Goal: Understand process/instructions

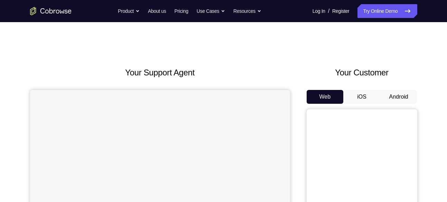
click at [394, 92] on button "Android" at bounding box center [398, 97] width 37 height 14
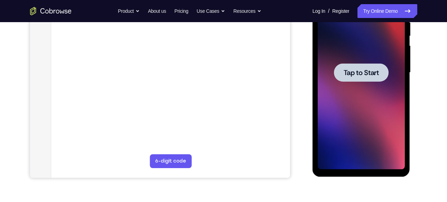
scroll to position [135, 0]
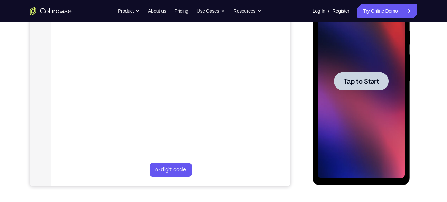
click at [354, 79] on span "Tap to Start" at bounding box center [360, 81] width 35 height 7
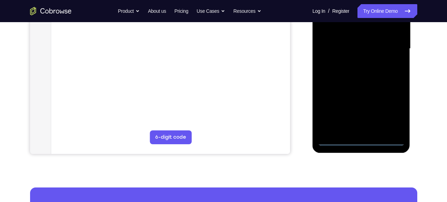
scroll to position [169, 0]
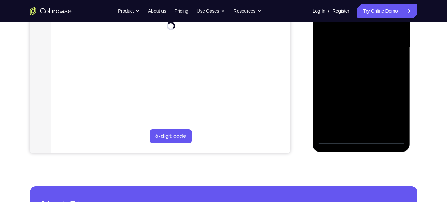
click at [361, 138] on div at bounding box center [360, 47] width 87 height 193
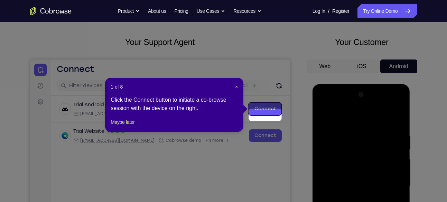
scroll to position [22, 0]
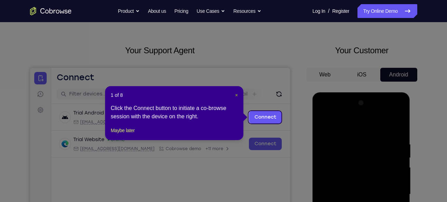
click at [236, 95] on span "×" at bounding box center [236, 95] width 3 height 6
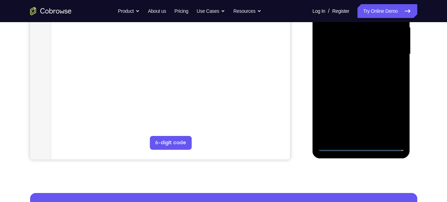
scroll to position [163, 0]
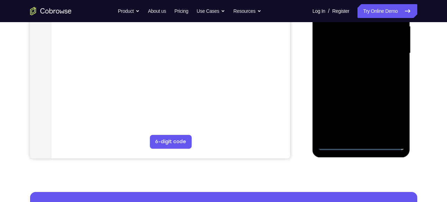
click at [392, 113] on div at bounding box center [360, 52] width 87 height 193
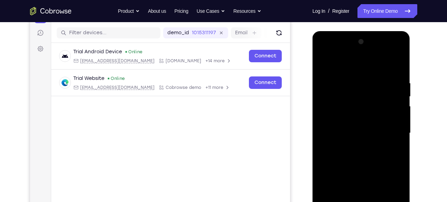
scroll to position [84, 0]
click at [399, 54] on div at bounding box center [360, 132] width 87 height 193
click at [369, 62] on div at bounding box center [360, 132] width 87 height 193
click at [345, 50] on div at bounding box center [360, 132] width 87 height 193
click at [343, 85] on div at bounding box center [360, 132] width 87 height 193
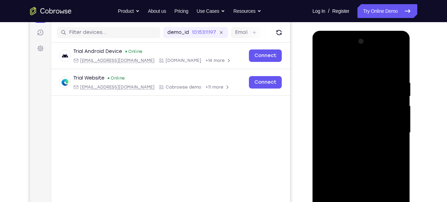
click at [329, 108] on div at bounding box center [360, 132] width 87 height 193
click at [339, 127] on div at bounding box center [360, 132] width 87 height 193
click at [335, 117] on div at bounding box center [360, 132] width 87 height 193
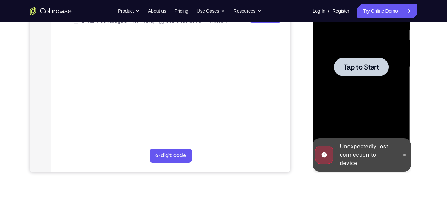
scroll to position [142, 0]
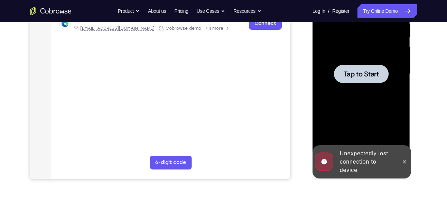
click at [353, 74] on span "Tap to Start" at bounding box center [360, 73] width 35 height 7
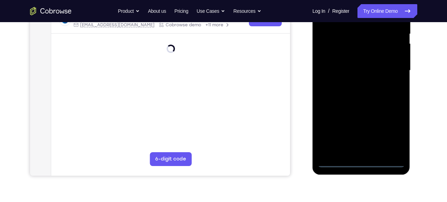
scroll to position [178, 0]
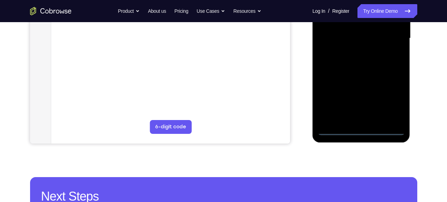
click at [361, 129] on div at bounding box center [360, 38] width 87 height 193
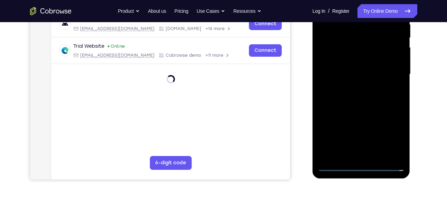
scroll to position [138, 0]
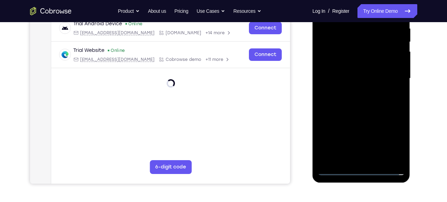
click at [392, 140] on div at bounding box center [360, 78] width 87 height 193
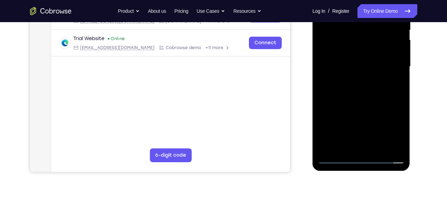
scroll to position [150, 0]
click at [392, 129] on div at bounding box center [360, 66] width 87 height 193
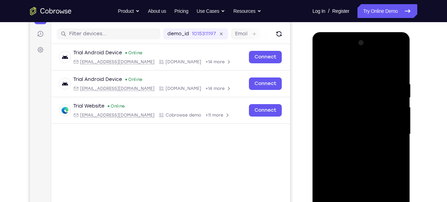
scroll to position [80, 0]
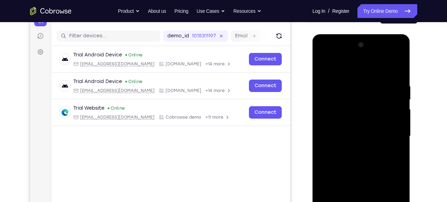
click at [398, 55] on div at bounding box center [360, 135] width 87 height 193
click at [366, 66] on div at bounding box center [360, 135] width 87 height 193
click at [344, 56] on div at bounding box center [360, 135] width 87 height 193
click at [336, 89] on div at bounding box center [360, 135] width 87 height 193
click at [328, 110] on div at bounding box center [360, 135] width 87 height 193
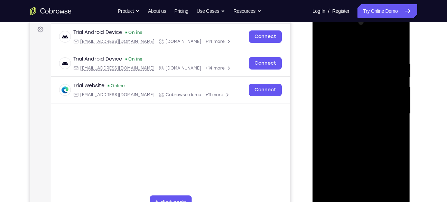
scroll to position [109, 0]
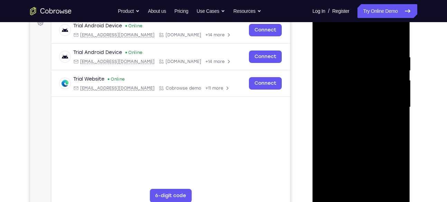
click at [331, 100] on div at bounding box center [360, 106] width 87 height 193
click at [329, 78] on div at bounding box center [360, 106] width 87 height 193
click at [336, 94] on div at bounding box center [360, 106] width 87 height 193
click at [365, 107] on div at bounding box center [360, 106] width 87 height 193
click at [361, 133] on div at bounding box center [360, 106] width 87 height 193
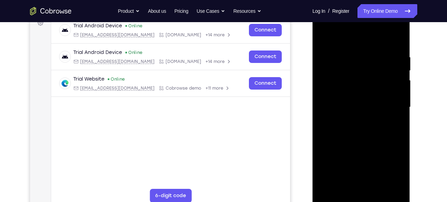
click at [361, 135] on div at bounding box center [360, 106] width 87 height 193
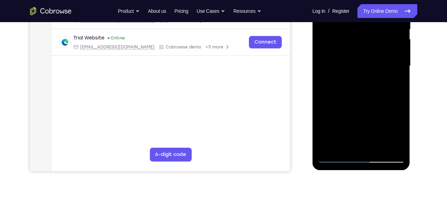
scroll to position [150, 0]
click at [377, 148] on div at bounding box center [360, 66] width 87 height 193
click at [378, 148] on div at bounding box center [360, 66] width 87 height 193
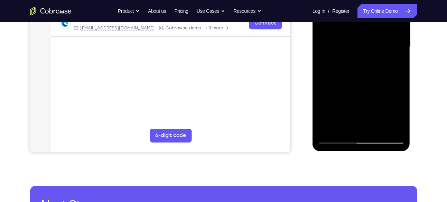
scroll to position [178, 0]
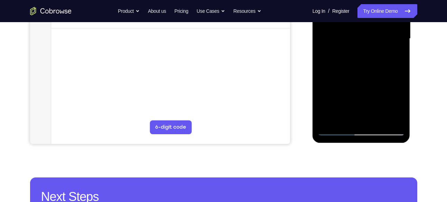
click at [378, 118] on div at bounding box center [360, 38] width 87 height 193
click at [378, 119] on div at bounding box center [360, 38] width 87 height 193
click at [362, 66] on div at bounding box center [360, 38] width 87 height 193
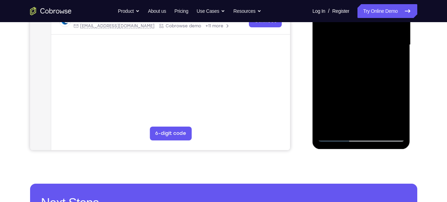
scroll to position [173, 0]
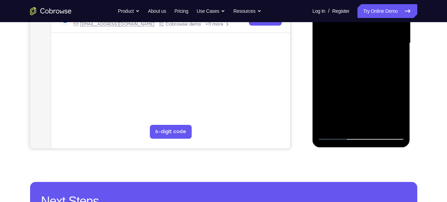
click at [400, 115] on div at bounding box center [360, 42] width 87 height 193
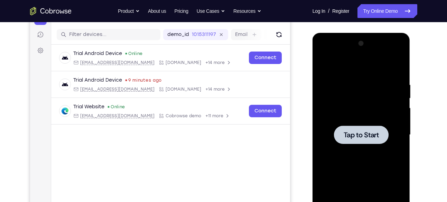
scroll to position [84, 0]
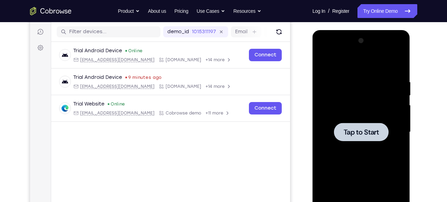
click at [361, 130] on span "Tap to Start" at bounding box center [360, 132] width 35 height 7
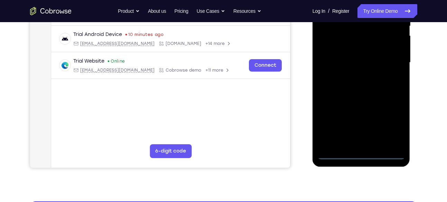
scroll to position [155, 0]
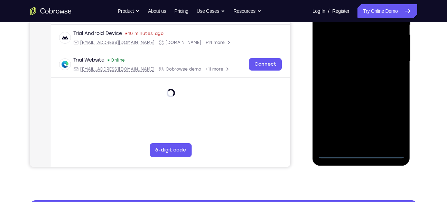
click at [361, 153] on div at bounding box center [360, 61] width 87 height 193
click at [390, 121] on div at bounding box center [360, 61] width 87 height 193
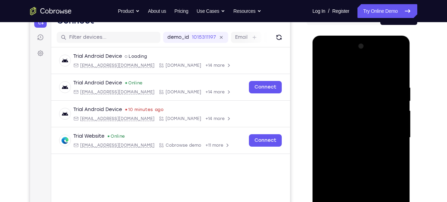
scroll to position [77, 0]
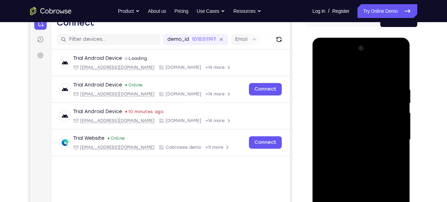
click at [397, 59] on div at bounding box center [360, 139] width 87 height 193
click at [374, 68] on div at bounding box center [360, 139] width 87 height 193
click at [344, 58] on div at bounding box center [360, 139] width 87 height 193
click at [334, 93] on div at bounding box center [360, 139] width 87 height 193
click at [329, 113] on div at bounding box center [360, 139] width 87 height 193
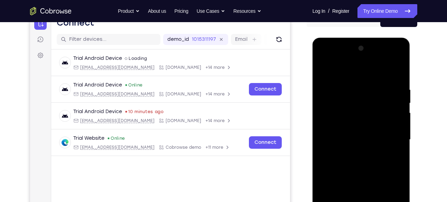
click at [332, 132] on div at bounding box center [360, 139] width 87 height 193
click at [338, 126] on div at bounding box center [360, 139] width 87 height 193
click at [359, 137] on div at bounding box center [360, 139] width 87 height 193
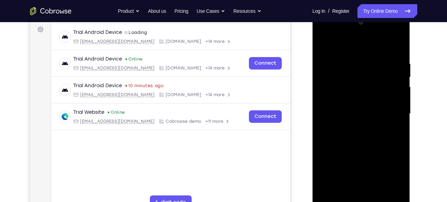
scroll to position [104, 0]
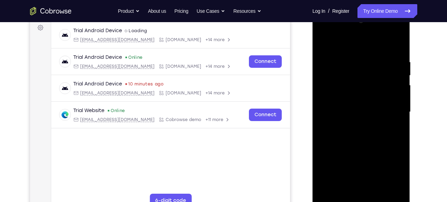
click at [363, 140] on div at bounding box center [360, 111] width 87 height 193
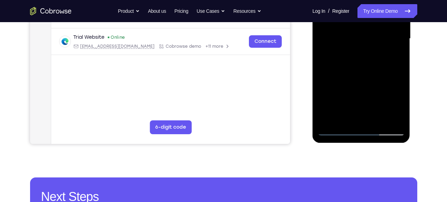
scroll to position [178, 0]
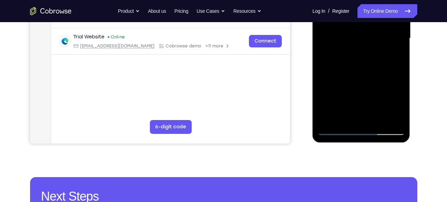
click at [378, 118] on div at bounding box center [360, 38] width 87 height 193
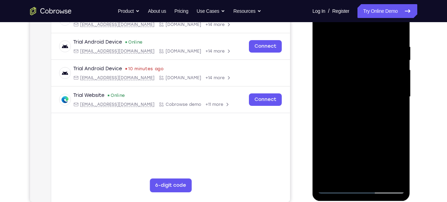
scroll to position [118, 0]
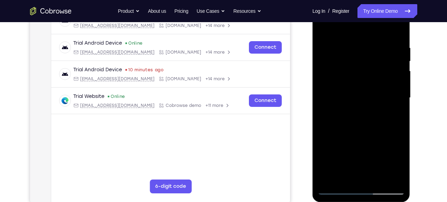
click at [399, 27] on div at bounding box center [360, 97] width 87 height 193
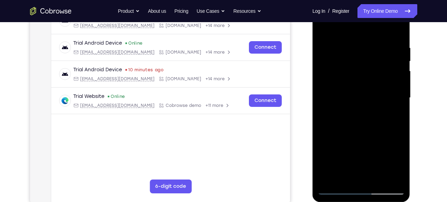
click at [399, 27] on div at bounding box center [360, 97] width 87 height 193
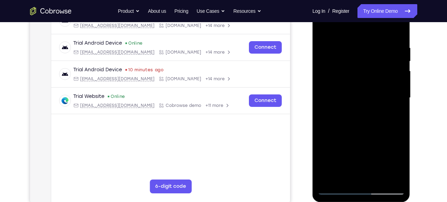
click at [399, 27] on div at bounding box center [360, 97] width 87 height 193
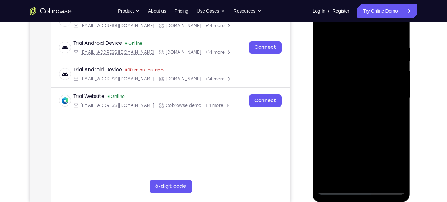
click at [399, 27] on div at bounding box center [360, 97] width 87 height 193
drag, startPoint x: 86, startPoint y: 31, endPoint x: 304, endPoint y: 47, distance: 218.2
click at [304, 47] on div "Your Support Agent Your Customer Web iOS Android" at bounding box center [223, 75] width 387 height 255
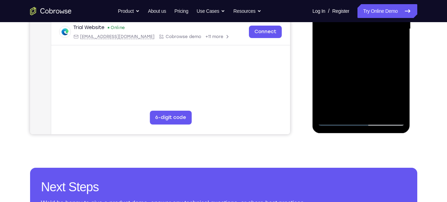
scroll to position [189, 0]
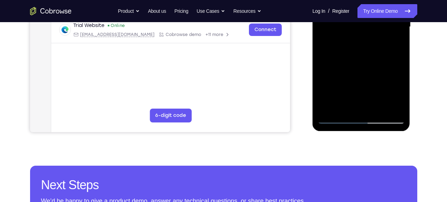
click at [378, 107] on div at bounding box center [360, 26] width 87 height 193
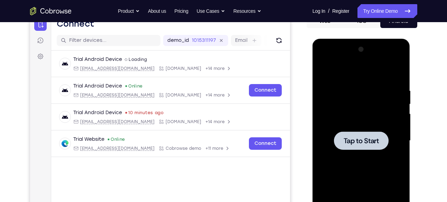
scroll to position [74, 0]
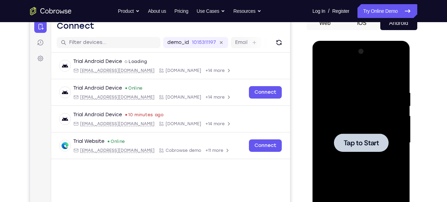
click at [363, 140] on span "Tap to Start" at bounding box center [360, 142] width 35 height 7
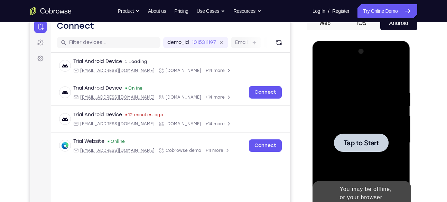
click at [368, 151] on div at bounding box center [361, 142] width 55 height 18
click at [351, 135] on div at bounding box center [361, 142] width 55 height 18
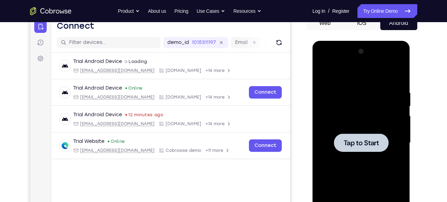
click at [367, 150] on div at bounding box center [361, 142] width 55 height 18
click at [361, 139] on span "Tap to Start" at bounding box center [360, 142] width 35 height 7
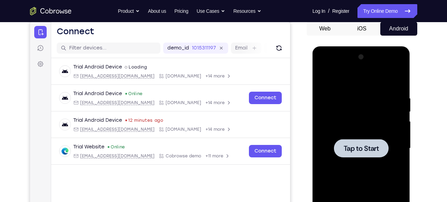
scroll to position [63, 0]
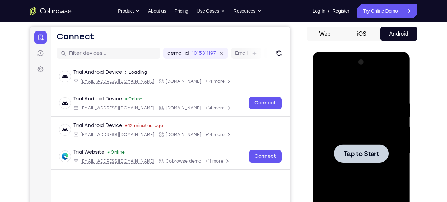
click at [361, 150] on span "Tap to Start" at bounding box center [360, 153] width 35 height 7
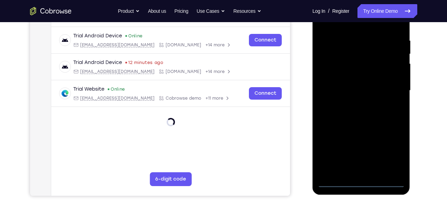
scroll to position [127, 0]
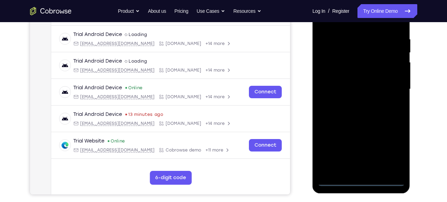
click at [363, 179] on div at bounding box center [360, 88] width 87 height 193
click at [396, 149] on div at bounding box center [360, 88] width 87 height 193
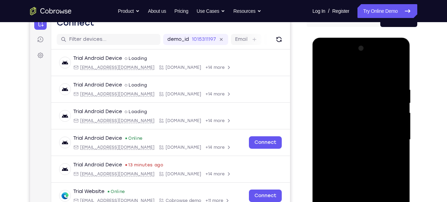
scroll to position [76, 0]
click at [398, 58] on div at bounding box center [360, 139] width 87 height 193
click at [376, 68] on div at bounding box center [360, 139] width 87 height 193
click at [345, 57] on div at bounding box center [360, 139] width 87 height 193
click at [342, 80] on div at bounding box center [360, 139] width 87 height 193
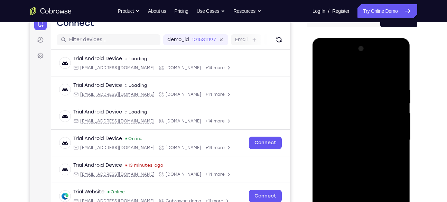
click at [330, 134] on div at bounding box center [360, 139] width 87 height 193
click at [342, 132] on div at bounding box center [360, 139] width 87 height 193
click at [338, 127] on div at bounding box center [360, 139] width 87 height 193
click at [369, 136] on div at bounding box center [360, 139] width 87 height 193
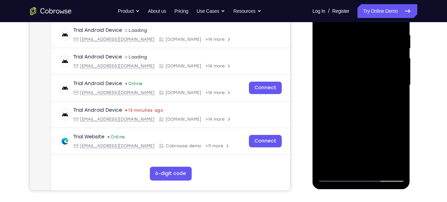
scroll to position [134, 0]
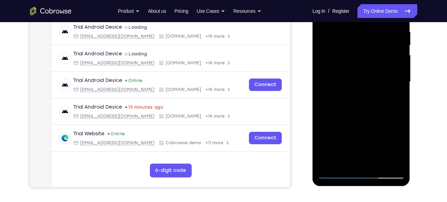
click at [363, 108] on div at bounding box center [360, 81] width 87 height 193
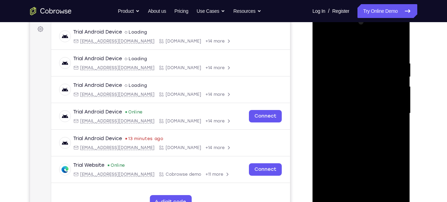
scroll to position [103, 0]
click at [359, 140] on div at bounding box center [360, 112] width 87 height 193
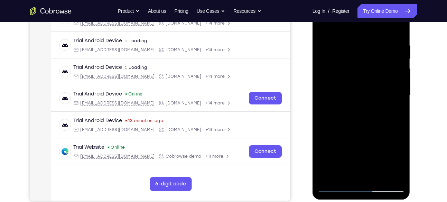
scroll to position [127, 0]
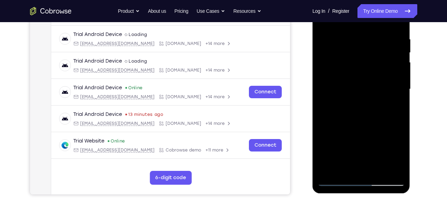
click at [378, 171] on div at bounding box center [360, 88] width 87 height 193
click at [379, 168] on div at bounding box center [360, 88] width 87 height 193
click at [377, 169] on div at bounding box center [360, 88] width 87 height 193
click at [378, 167] on div at bounding box center [360, 88] width 87 height 193
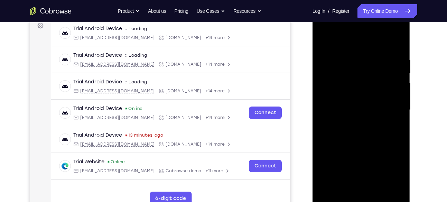
scroll to position [106, 0]
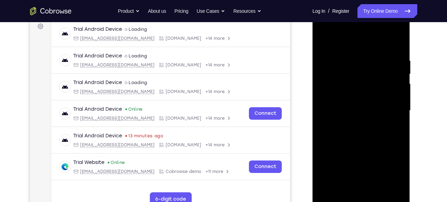
click at [398, 39] on div at bounding box center [360, 110] width 87 height 193
click at [358, 148] on div at bounding box center [360, 110] width 87 height 193
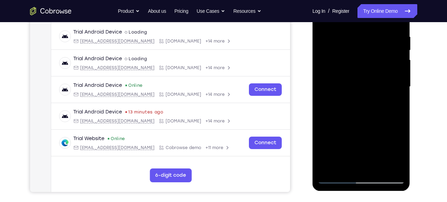
scroll to position [131, 0]
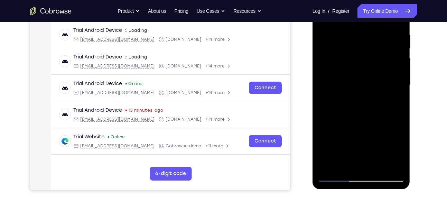
click at [349, 140] on div at bounding box center [360, 84] width 87 height 193
click at [354, 130] on div at bounding box center [360, 84] width 87 height 193
click at [360, 114] on div at bounding box center [360, 84] width 87 height 193
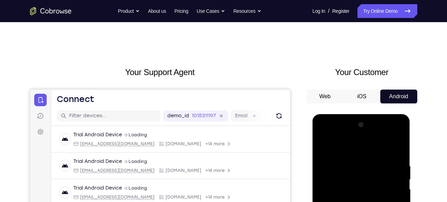
scroll to position [0, 0]
